Goal: Task Accomplishment & Management: Complete application form

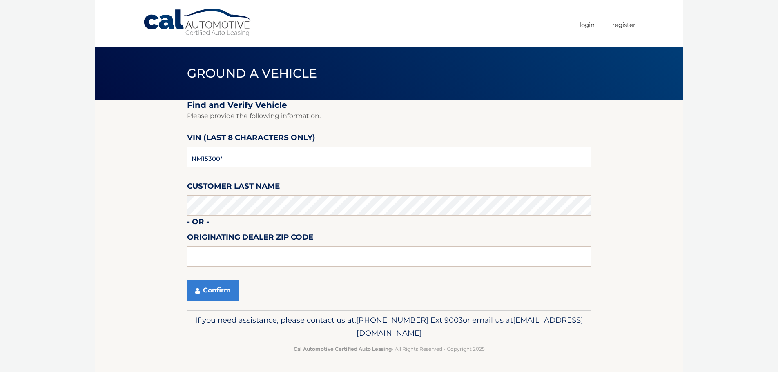
type input "NM153009"
click at [221, 295] on button "Confirm" at bounding box center [213, 290] width 52 height 20
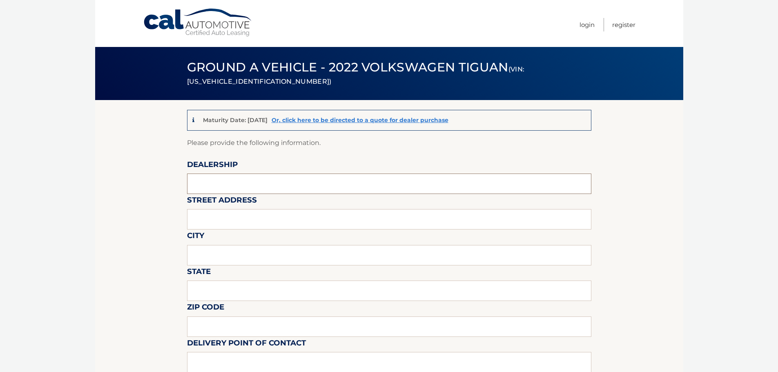
click at [257, 187] on input "text" at bounding box center [389, 184] width 404 height 20
type input "[PERSON_NAME] VOLVO CARS COCONUT CREEK"
type input "[STREET_ADDRESS]"
type input "[GEOGRAPHIC_DATA]"
type input "FL"
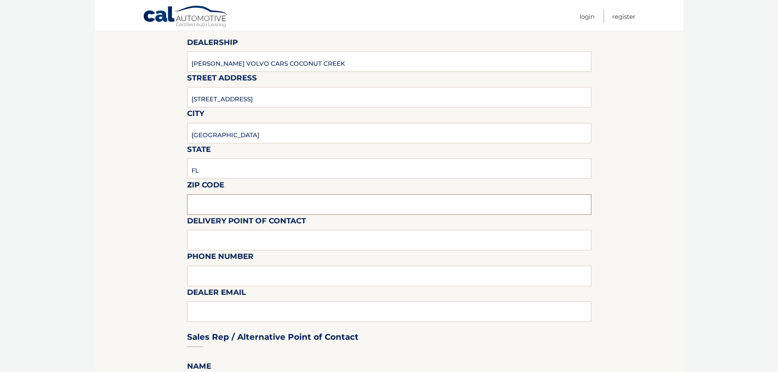
scroll to position [123, 0]
type input "33073"
type input "VOLVO SALES FRONT DESK"
type input "9545903760"
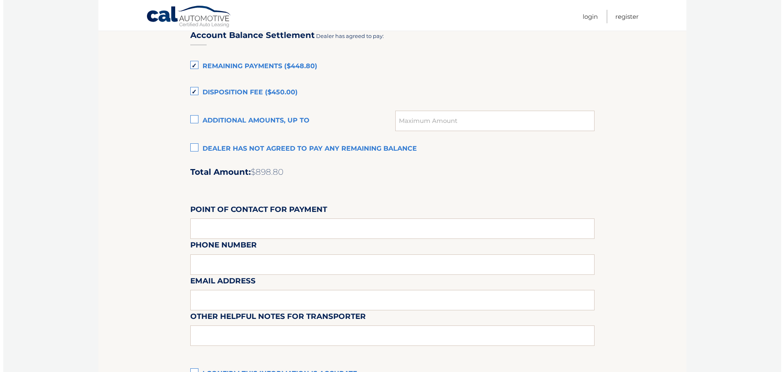
scroll to position [654, 0]
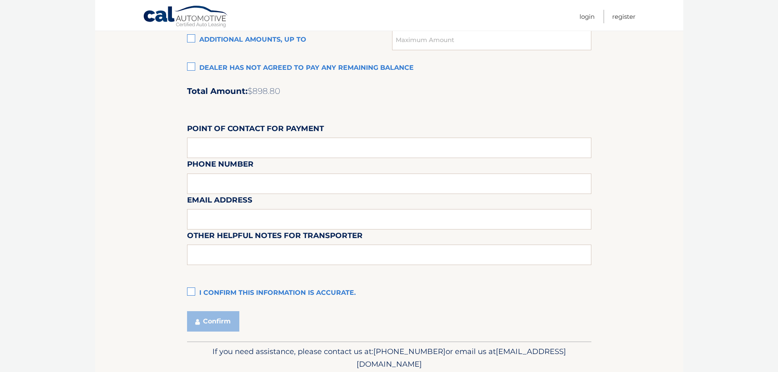
type input "[EMAIL_ADDRESS][DOMAIN_NAME]"
click at [192, 292] on label "I confirm this information is accurate." at bounding box center [389, 293] width 404 height 16
click at [0, 0] on input "I confirm this information is accurate." at bounding box center [0, 0] width 0 height 0
click at [210, 317] on button "Confirm" at bounding box center [213, 321] width 52 height 20
